Goal: Task Accomplishment & Management: Manage account settings

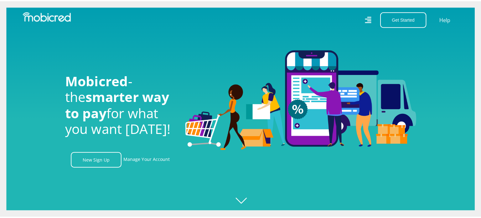
scroll to position [0, 446]
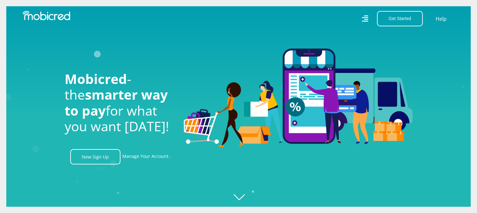
click at [365, 19] on icon at bounding box center [365, 18] width 6 height 6
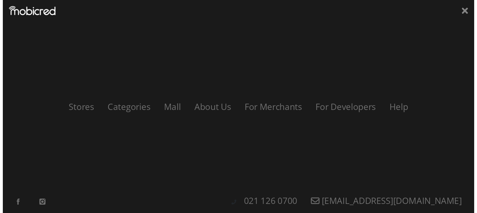
scroll to position [0, 0]
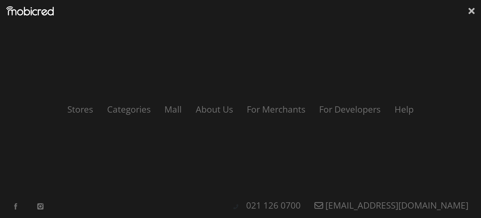
click at [471, 12] on icon at bounding box center [472, 11] width 6 height 6
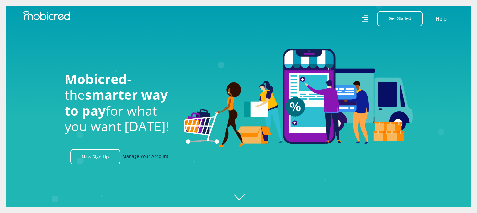
scroll to position [0, 357]
click at [159, 156] on link "Manage Your Account" at bounding box center [145, 156] width 46 height 15
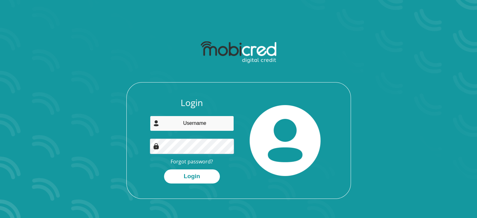
click at [201, 125] on input "email" at bounding box center [192, 123] width 84 height 15
type input "Bezuidenhoudtgazvin@gmail.com"
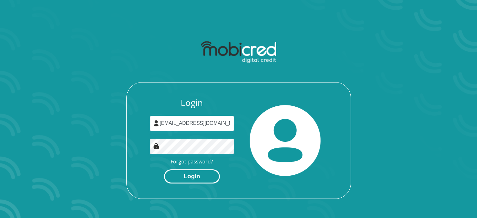
click at [191, 180] on button "Login" at bounding box center [192, 176] width 56 height 14
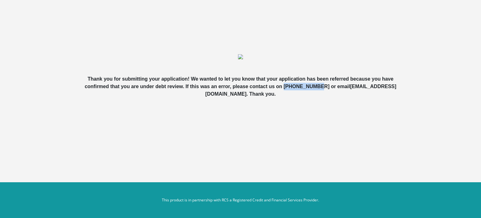
drag, startPoint x: 336, startPoint y: 86, endPoint x: 314, endPoint y: 87, distance: 22.9
click at [314, 87] on b "Thank you for submitting your application! We wanted to let you know that your …" at bounding box center [241, 86] width 312 height 20
